Goal: Task Accomplishment & Management: Complete application form

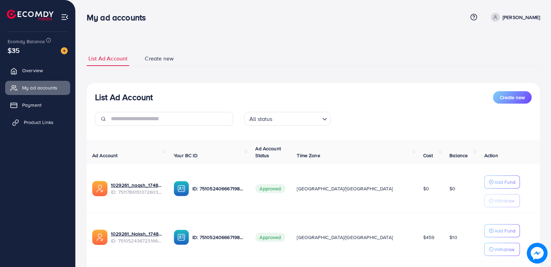
click at [42, 122] on span "Product Links" at bounding box center [39, 122] width 30 height 7
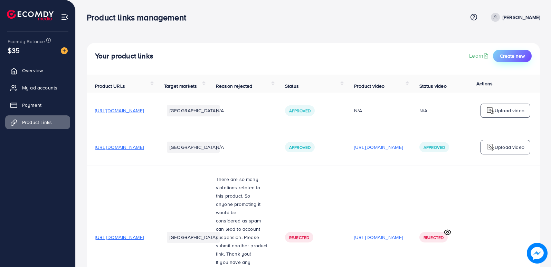
click at [502, 55] on span "Create new" at bounding box center [512, 55] width 25 height 7
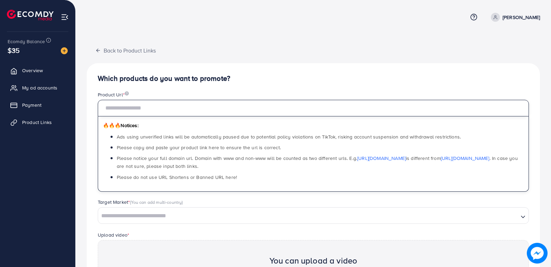
click at [247, 106] on input "text" at bounding box center [313, 108] width 431 height 17
paste input "**********"
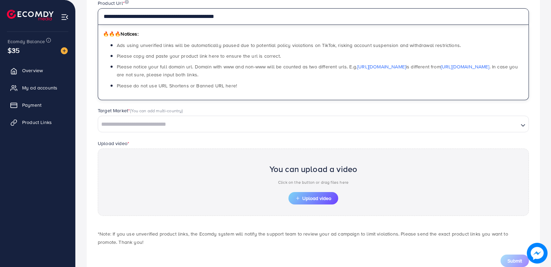
scroll to position [114, 0]
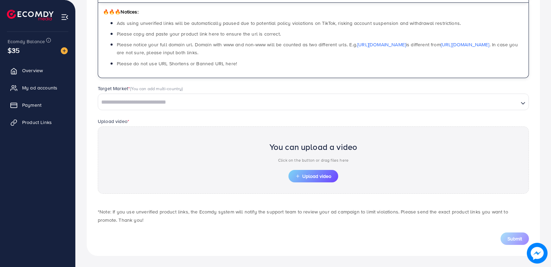
type input "**********"
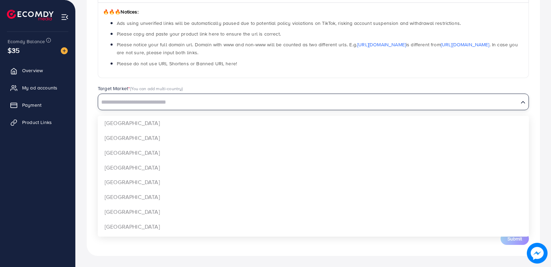
click at [168, 101] on input "Search for option" at bounding box center [308, 102] width 419 height 11
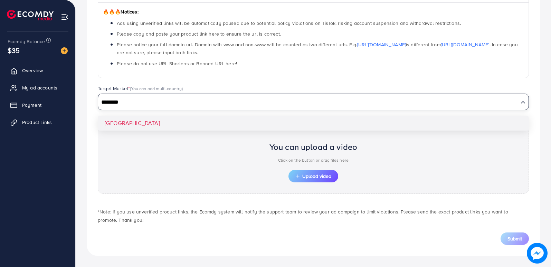
type input "********"
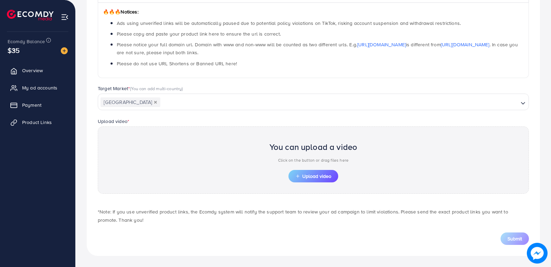
click at [122, 123] on div "**********" at bounding box center [313, 103] width 453 height 306
click at [163, 102] on input "Search for option" at bounding box center [339, 102] width 357 height 11
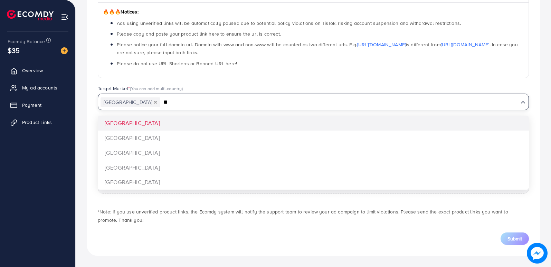
type input "*"
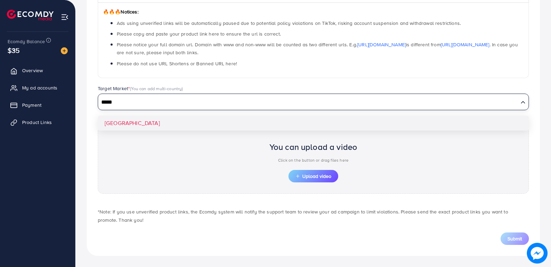
type input "*****"
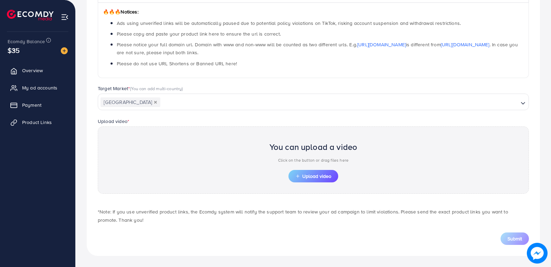
click at [117, 123] on div "**********" at bounding box center [313, 103] width 453 height 306
click at [304, 177] on span "Upload video" at bounding box center [313, 176] width 36 height 5
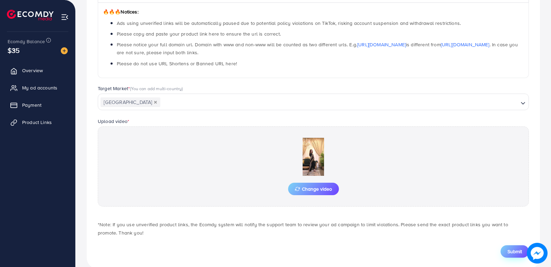
click at [520, 247] on button "Submit" at bounding box center [514, 251] width 28 height 12
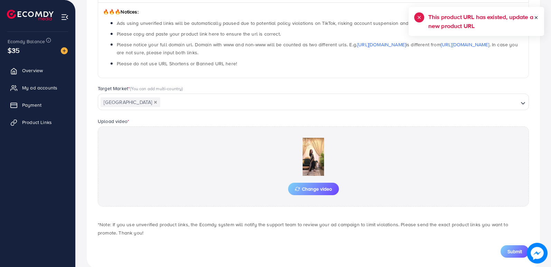
click at [536, 18] on icon at bounding box center [536, 17] width 5 height 5
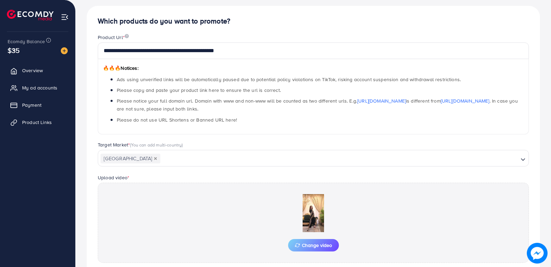
scroll to position [0, 0]
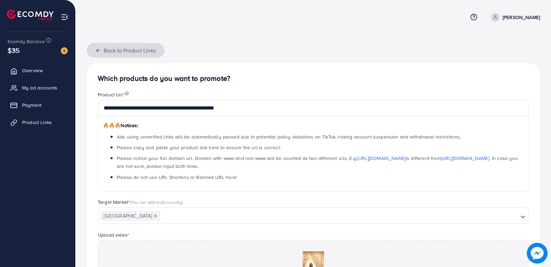
click at [96, 48] on icon "button" at bounding box center [98, 51] width 6 height 6
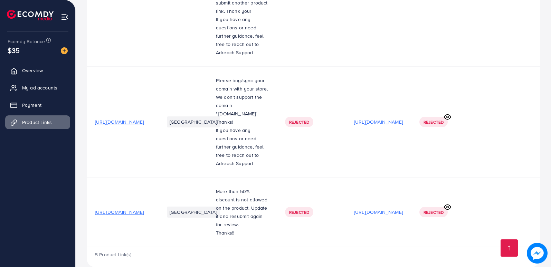
scroll to position [249, 0]
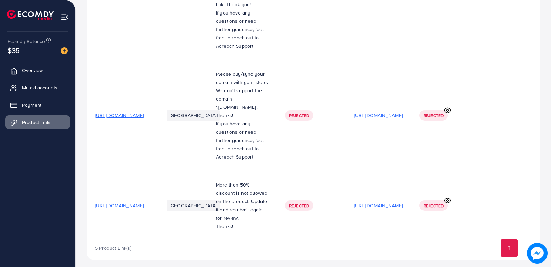
click at [403, 201] on p "[URL][DOMAIN_NAME]" at bounding box center [378, 205] width 49 height 8
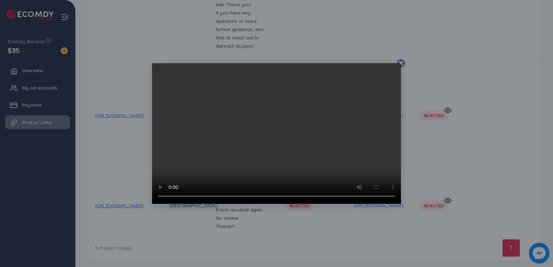
click at [401, 63] on icon at bounding box center [401, 63] width 6 height 6
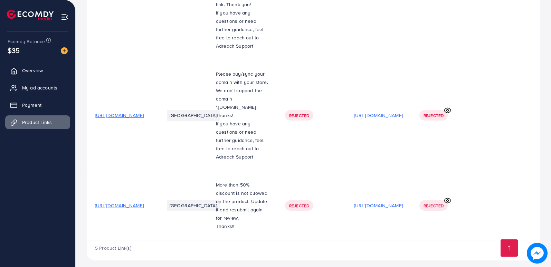
drag, startPoint x: 170, startPoint y: 200, endPoint x: 509, endPoint y: 175, distance: 340.4
click at [509, 175] on td at bounding box center [505, 205] width 69 height 69
click at [144, 202] on span "[URL][DOMAIN_NAME]" at bounding box center [119, 205] width 49 height 7
click at [403, 201] on p "[URL][DOMAIN_NAME]" at bounding box center [378, 205] width 49 height 8
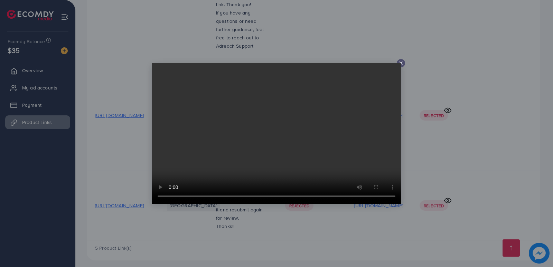
click at [401, 63] on line at bounding box center [400, 63] width 3 height 3
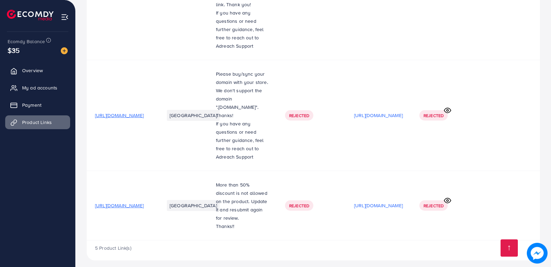
click at [313, 200] on div "Rejected" at bounding box center [299, 205] width 28 height 10
click at [309, 203] on span "Rejected" at bounding box center [299, 206] width 20 height 6
click at [268, 189] on p "More than 50% discount is not allowed on the product. Update it and resubmit ag…" at bounding box center [242, 201] width 52 height 41
drag, startPoint x: 282, startPoint y: 200, endPoint x: 278, endPoint y: 202, distance: 4.7
click at [268, 200] on p "More than 50% discount is not allowed on the product. Update it and resubmit ag…" at bounding box center [242, 201] width 52 height 41
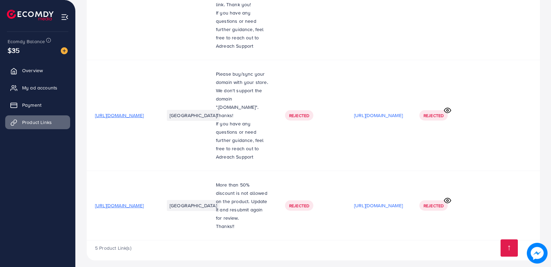
click at [268, 224] on p "Thanks!!" at bounding box center [242, 226] width 52 height 8
click at [501, 210] on td at bounding box center [505, 205] width 69 height 69
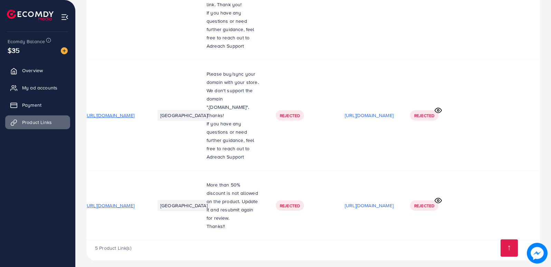
scroll to position [0, 94]
click at [437, 197] on icon at bounding box center [437, 200] width 7 height 7
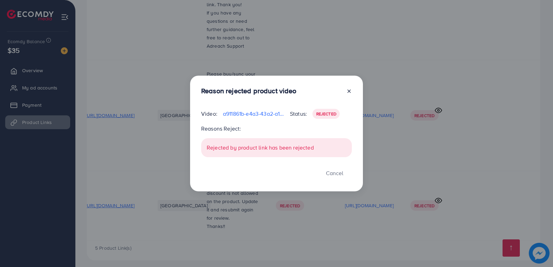
click at [279, 150] on div "Rejected by product link has been rejected" at bounding box center [276, 147] width 151 height 19
click at [317, 136] on div "Reasons Reject: Rejected by product link has been rejected" at bounding box center [276, 140] width 151 height 33
drag, startPoint x: 302, startPoint y: 116, endPoint x: 315, endPoint y: 116, distance: 13.8
click at [309, 116] on div "Status: Rejected" at bounding box center [321, 114] width 62 height 10
click at [335, 116] on span "Rejected" at bounding box center [326, 114] width 20 height 6
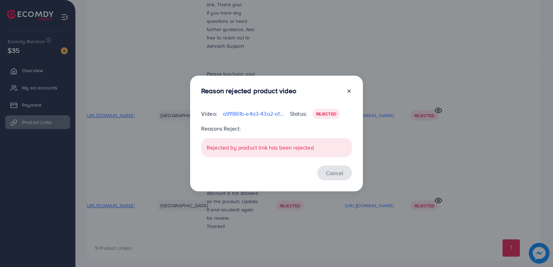
click at [333, 176] on button "Cancel" at bounding box center [334, 172] width 35 height 15
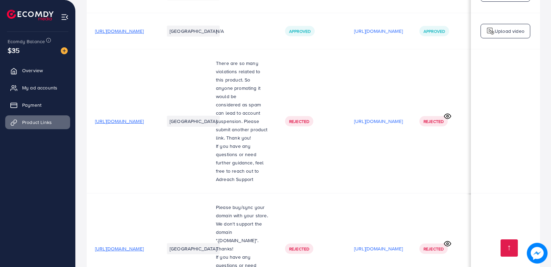
scroll to position [0, 0]
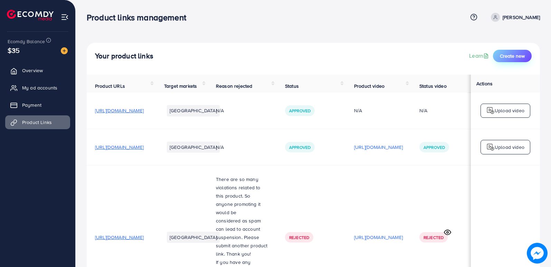
click at [514, 56] on span "Create new" at bounding box center [512, 55] width 25 height 7
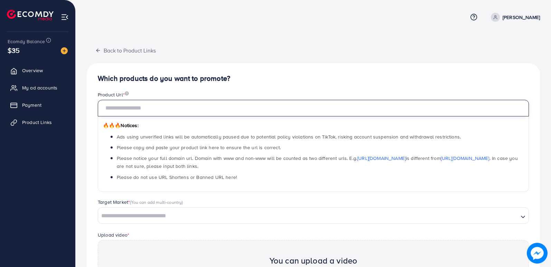
click at [138, 107] on input "text" at bounding box center [313, 108] width 431 height 17
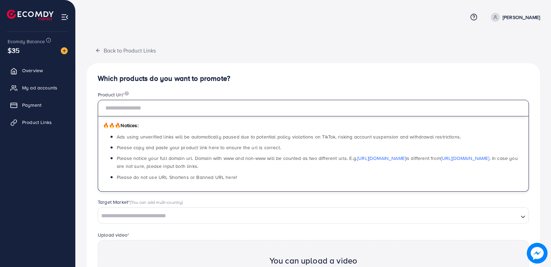
paste input "**********"
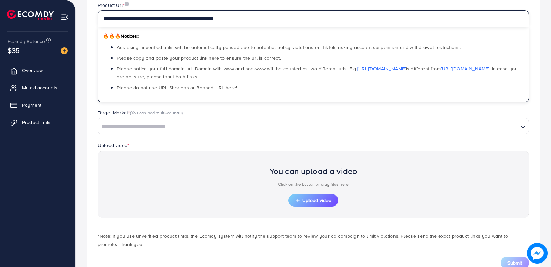
scroll to position [104, 0]
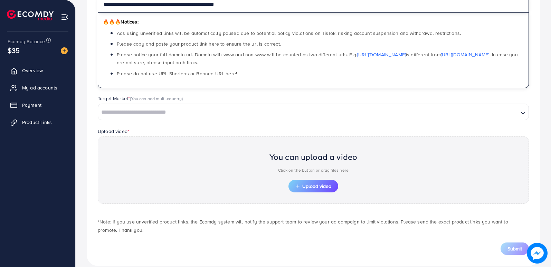
type input "**********"
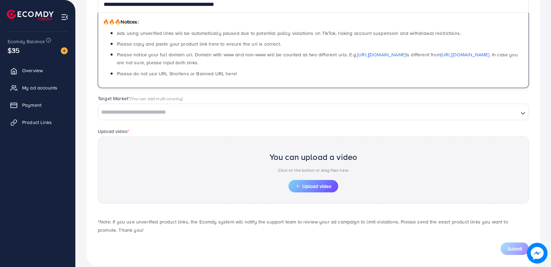
click at [161, 110] on input "Search for option" at bounding box center [308, 112] width 419 height 11
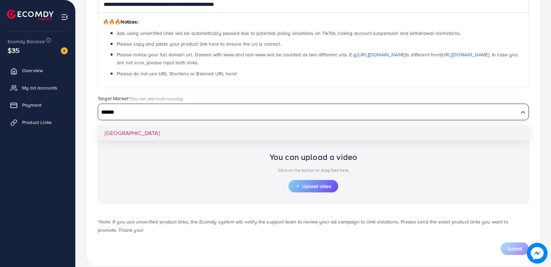
type input "******"
click at [120, 133] on div "**********" at bounding box center [313, 113] width 453 height 306
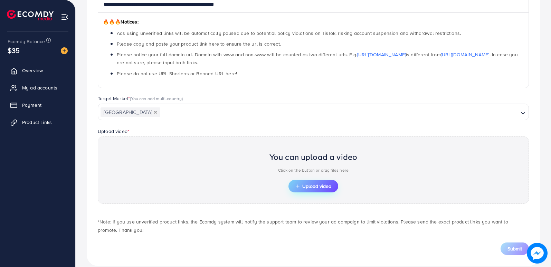
click at [296, 187] on icon "button" at bounding box center [297, 186] width 5 height 5
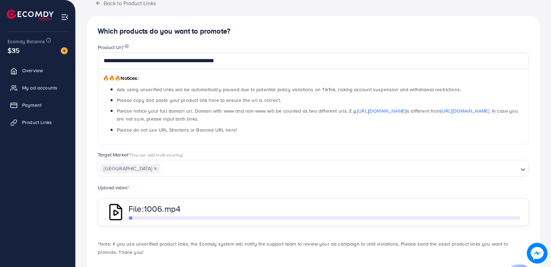
scroll to position [80, 0]
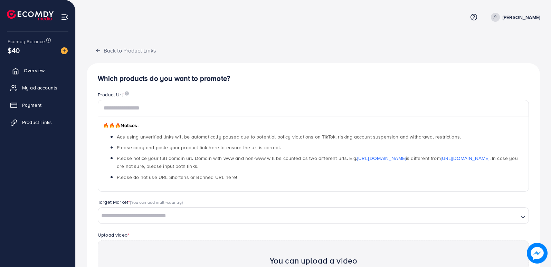
click at [30, 69] on span "Overview" at bounding box center [34, 70] width 21 height 7
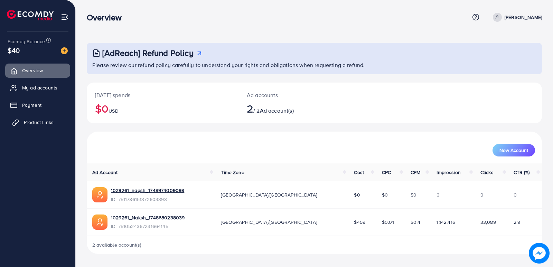
click at [36, 119] on span "Product Links" at bounding box center [39, 122] width 30 height 7
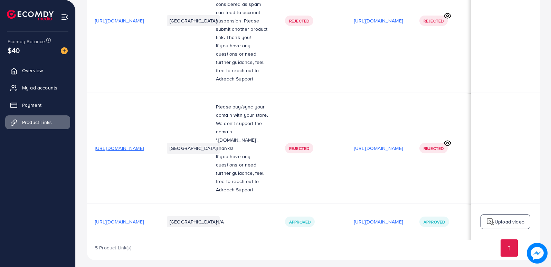
scroll to position [0, 0]
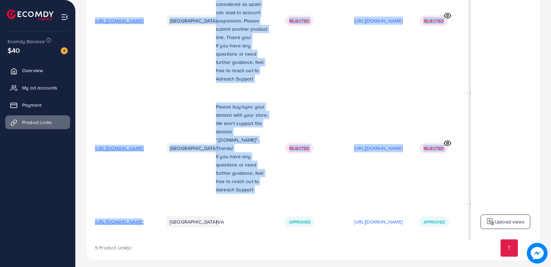
drag, startPoint x: 147, startPoint y: 232, endPoint x: 132, endPoint y: 232, distance: 14.5
click at [132, 232] on div "Product URLs Target markets Reason rejected Status Product video Status video A…" at bounding box center [313, 49] width 453 height 382
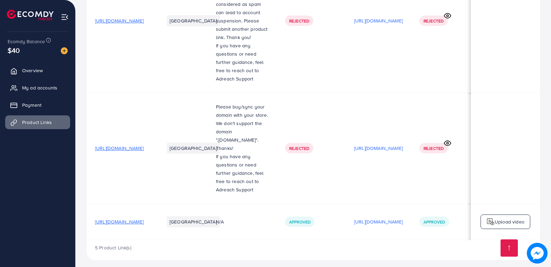
click at [204, 246] on div "5 Product Link(s)" at bounding box center [313, 250] width 453 height 20
click at [374, 262] on div "Your product links Learn Create new Product URLs Target markets Reason rejected…" at bounding box center [313, 27] width 475 height 488
click at [31, 69] on span "Overview" at bounding box center [34, 70] width 21 height 7
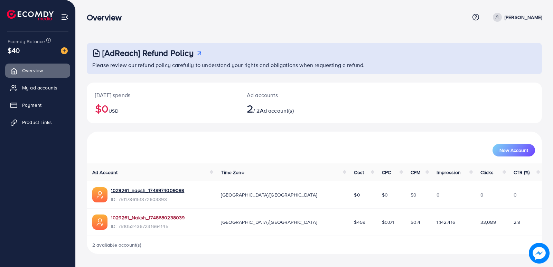
click at [152, 219] on link "1029261_Naksh_1748680238039" at bounding box center [148, 217] width 74 height 7
click at [34, 87] on span "My ad accounts" at bounding box center [41, 87] width 35 height 7
